Goal: Information Seeking & Learning: Learn about a topic

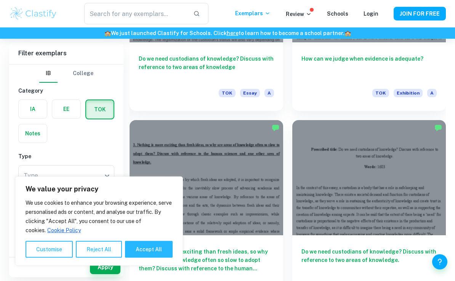
scroll to position [1451, 0]
click at [136, 258] on button "Accept All" at bounding box center [149, 249] width 48 height 17
checkbox input "true"
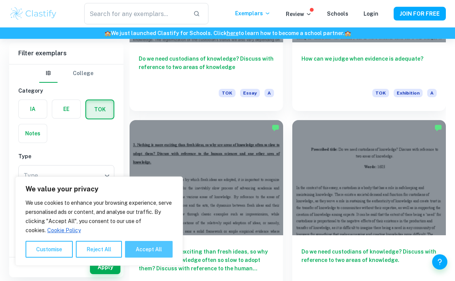
checkbox input "true"
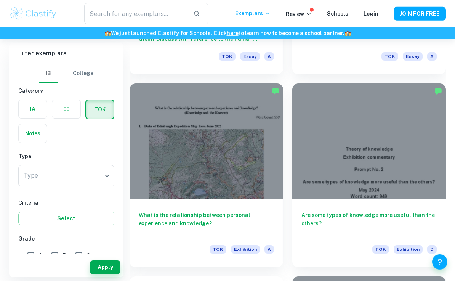
scroll to position [1680, 0]
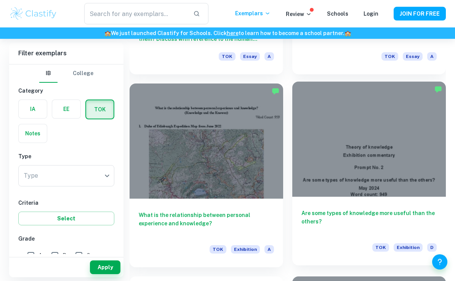
click at [411, 212] on h6 "Are some types of knowledge more useful than the others?" at bounding box center [369, 221] width 135 height 25
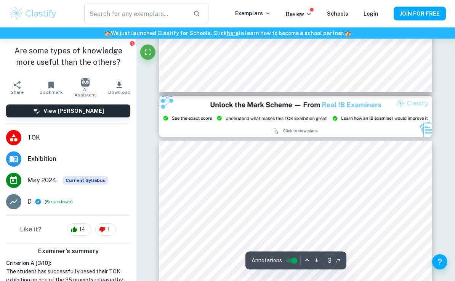
type input "2"
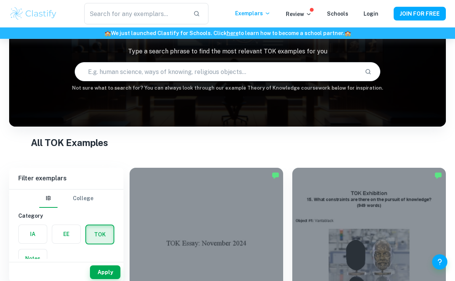
scroll to position [54, 0]
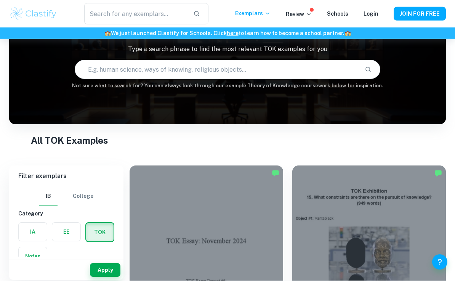
click at [95, 77] on input "text" at bounding box center [217, 69] width 284 height 21
type input "Useful knowledge"
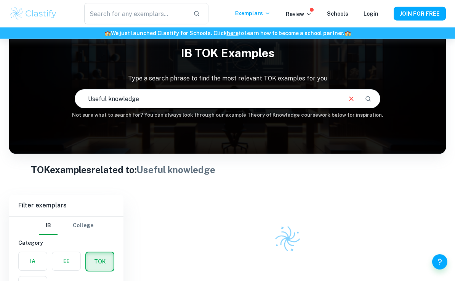
scroll to position [24, 0]
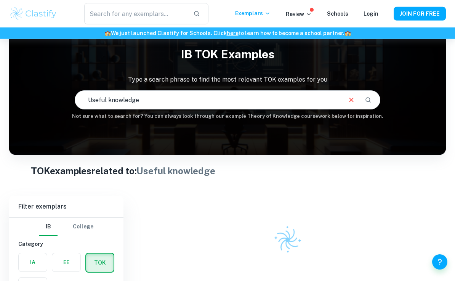
click at [350, 106] on button "Clear" at bounding box center [351, 100] width 14 height 14
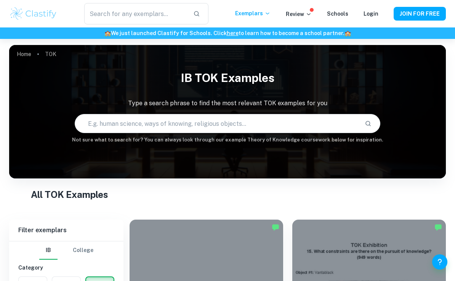
click at [350, 103] on p "Type a search phrase to find the most relevant TOK examples for you" at bounding box center [227, 103] width 437 height 9
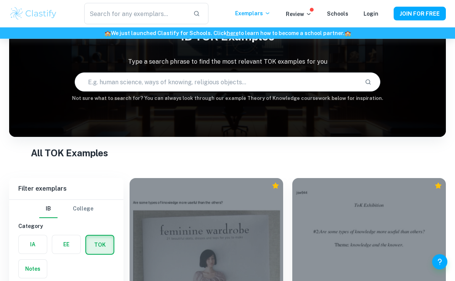
scroll to position [38, 0]
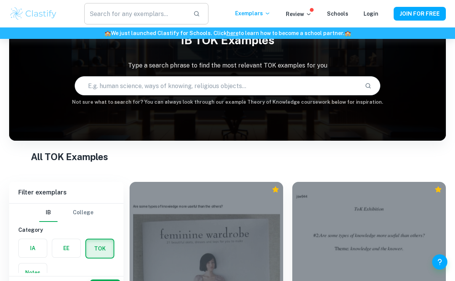
click at [162, 15] on input "text" at bounding box center [135, 13] width 103 height 21
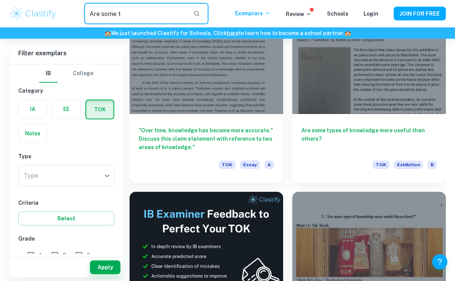
click at [124, 11] on input "Are some t" at bounding box center [135, 13] width 103 height 21
type input "Are some types of knowledge more useful than others"
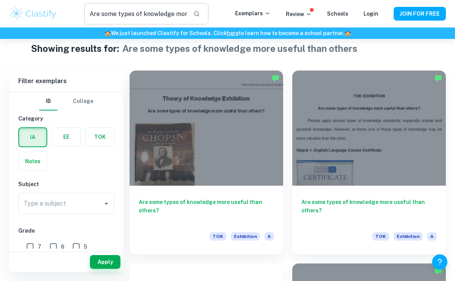
scroll to position [13, 0]
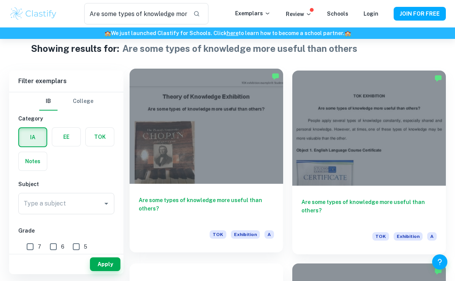
click at [255, 203] on h6 "Are some types of knowledge more useful than others?" at bounding box center [206, 208] width 135 height 25
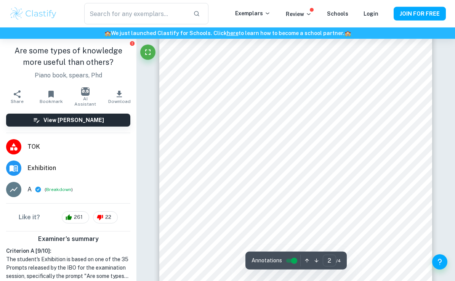
scroll to position [534, 0]
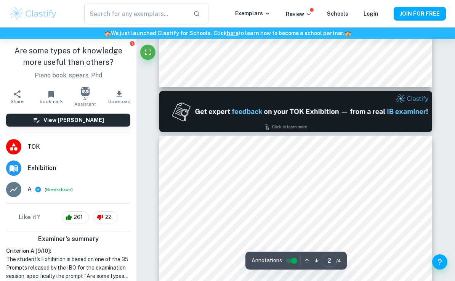
type input "1"
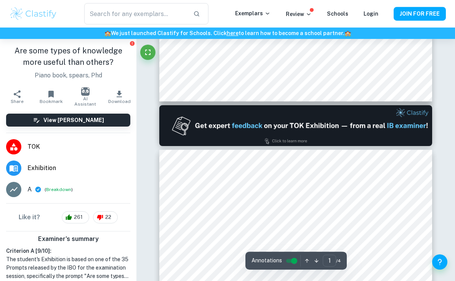
type input "Are some types of knowledge more useful than others"
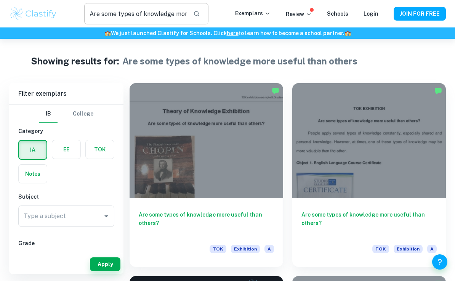
click at [153, 12] on input "Are some types of knowledge more useful than others" at bounding box center [135, 13] width 103 height 21
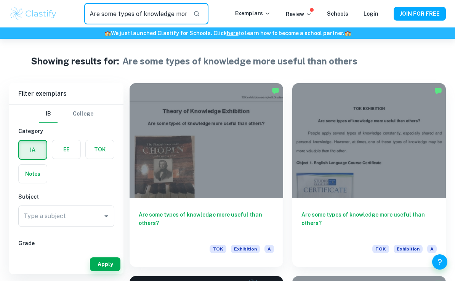
click at [134, 16] on input "Are some types of knowledge more useful than others" at bounding box center [135, 13] width 103 height 21
click at [132, 14] on input "Are some types of knowledge more useful than others" at bounding box center [135, 13] width 103 height 21
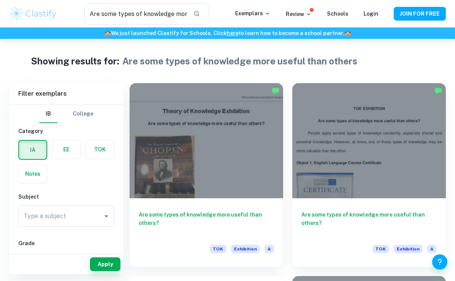
click at [101, 148] on label "button" at bounding box center [100, 149] width 28 height 18
click at [0, 0] on input "radio" at bounding box center [0, 0] width 0 height 0
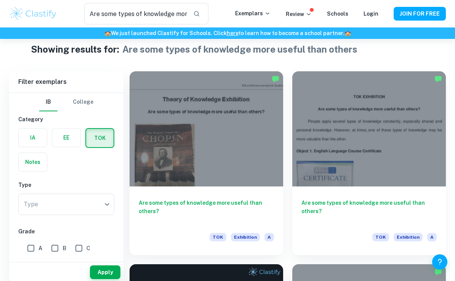
scroll to position [21, 0]
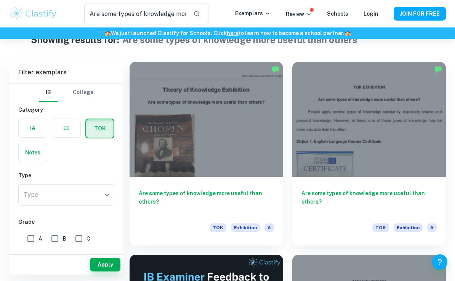
click at [34, 239] on input "A" at bounding box center [30, 238] width 15 height 15
checkbox input "true"
click at [101, 271] on button "Apply" at bounding box center [105, 265] width 31 height 14
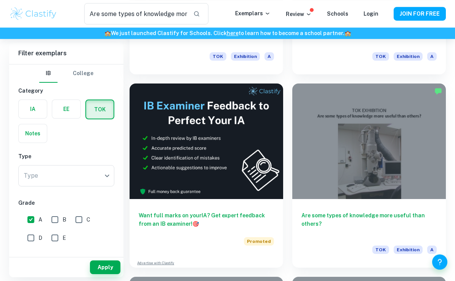
scroll to position [193, 0]
click at [106, 274] on button "Apply" at bounding box center [105, 267] width 31 height 14
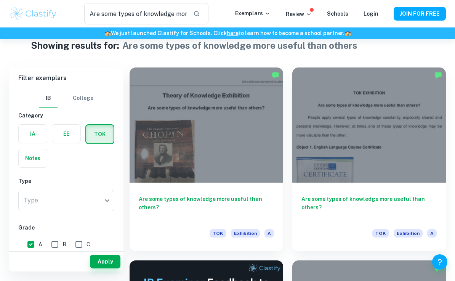
scroll to position [15, 0]
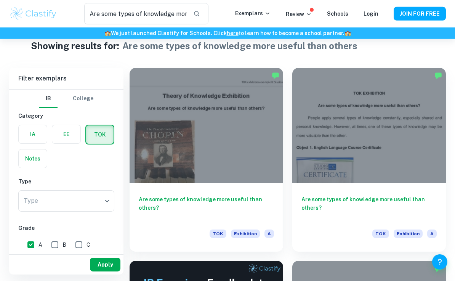
click at [103, 271] on button "Apply" at bounding box center [105, 265] width 31 height 14
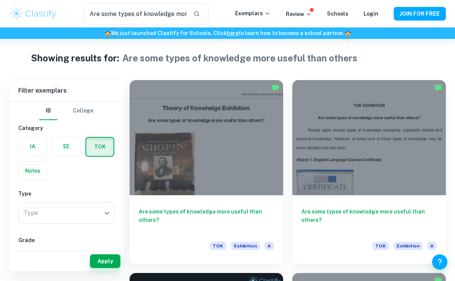
scroll to position [0, 0]
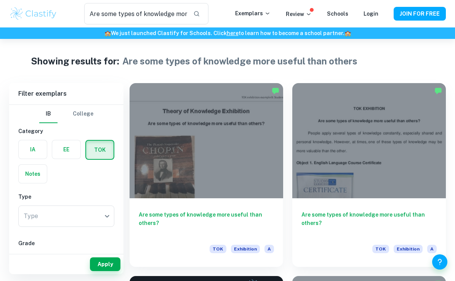
click at [34, 14] on img at bounding box center [33, 13] width 48 height 15
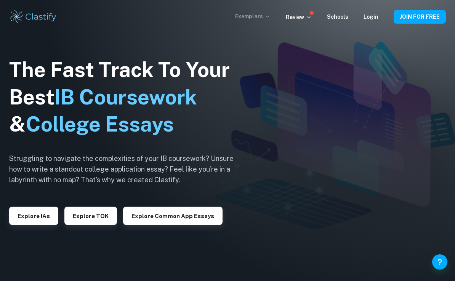
click at [244, 20] on p "Exemplars" at bounding box center [252, 16] width 35 height 8
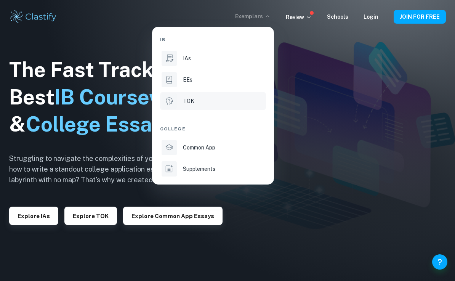
click at [204, 101] on div "TOK" at bounding box center [224, 101] width 82 height 8
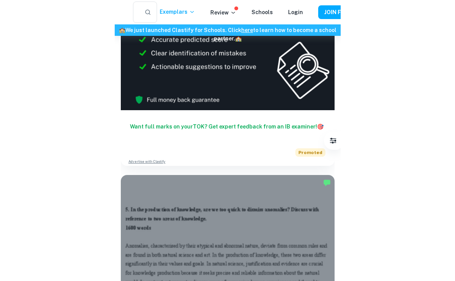
scroll to position [418, 0]
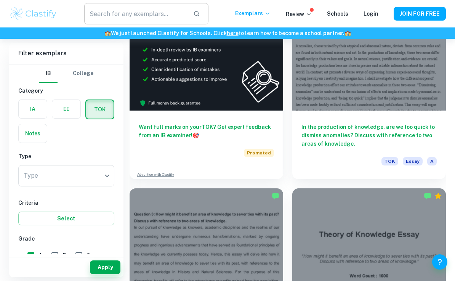
click at [163, 16] on input "text" at bounding box center [135, 13] width 103 height 21
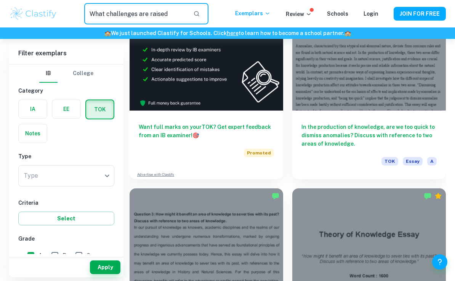
type input "What challenges are raised"
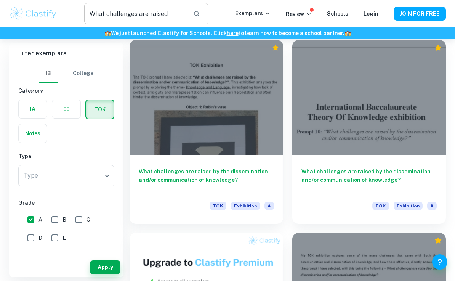
scroll to position [430, 0]
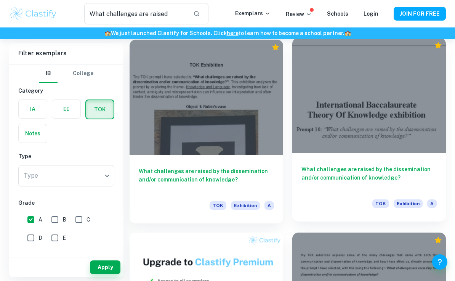
click at [402, 178] on h6 "What challenges are raised by the dissemination and/or communication of knowled…" at bounding box center [369, 177] width 135 height 25
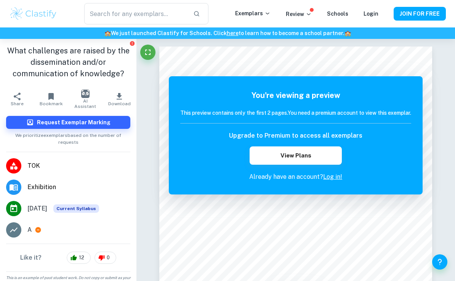
type input "What challenges are raised"
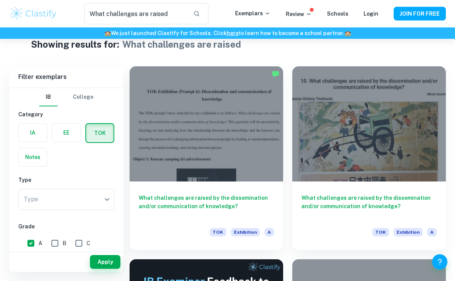
scroll to position [18, 0]
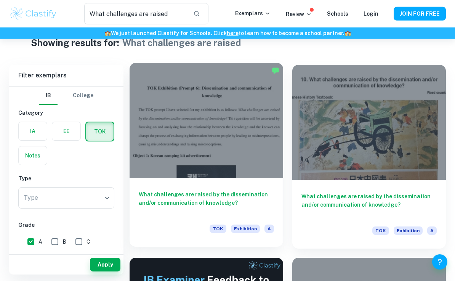
click at [158, 105] on div at bounding box center [207, 120] width 154 height 115
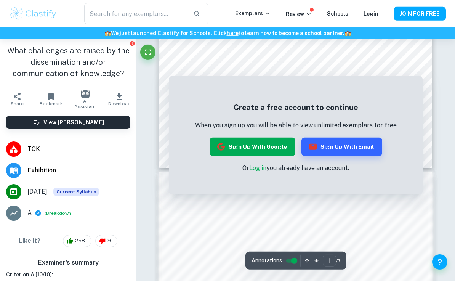
click at [229, 146] on button "Sign up with Google" at bounding box center [253, 147] width 86 height 18
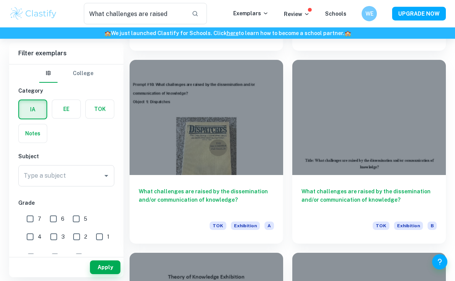
scroll to position [1377, 0]
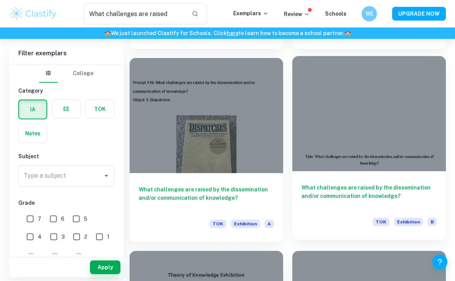
click at [385, 180] on div "What challenges are raised by the dissemination and/or communication of knowled…" at bounding box center [369, 205] width 154 height 69
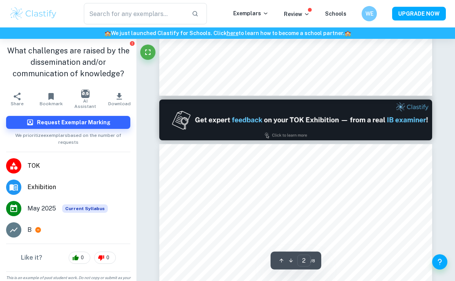
type input "1"
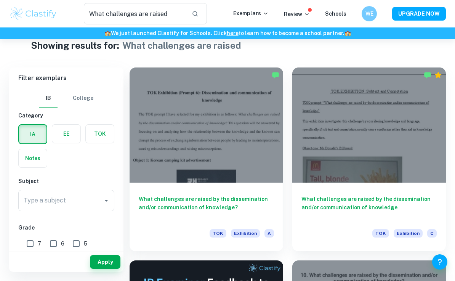
scroll to position [16, 0]
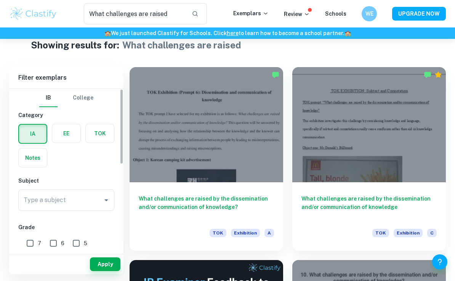
click at [92, 132] on label "button" at bounding box center [100, 133] width 28 height 18
click at [0, 0] on input "radio" at bounding box center [0, 0] width 0 height 0
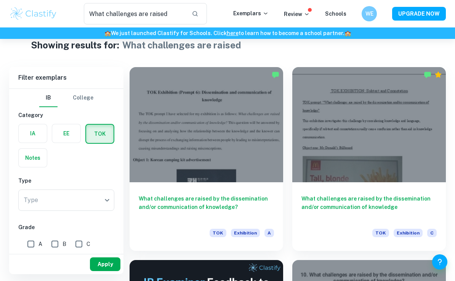
click at [106, 271] on button "Apply" at bounding box center [105, 264] width 31 height 14
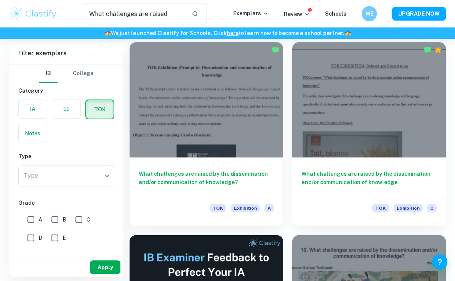
click at [99, 274] on button "Apply" at bounding box center [105, 267] width 31 height 14
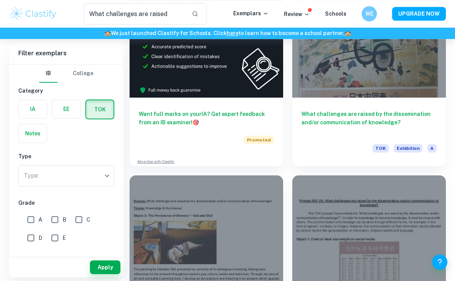
scroll to position [294, 0]
